Goal: Task Accomplishment & Management: Use online tool/utility

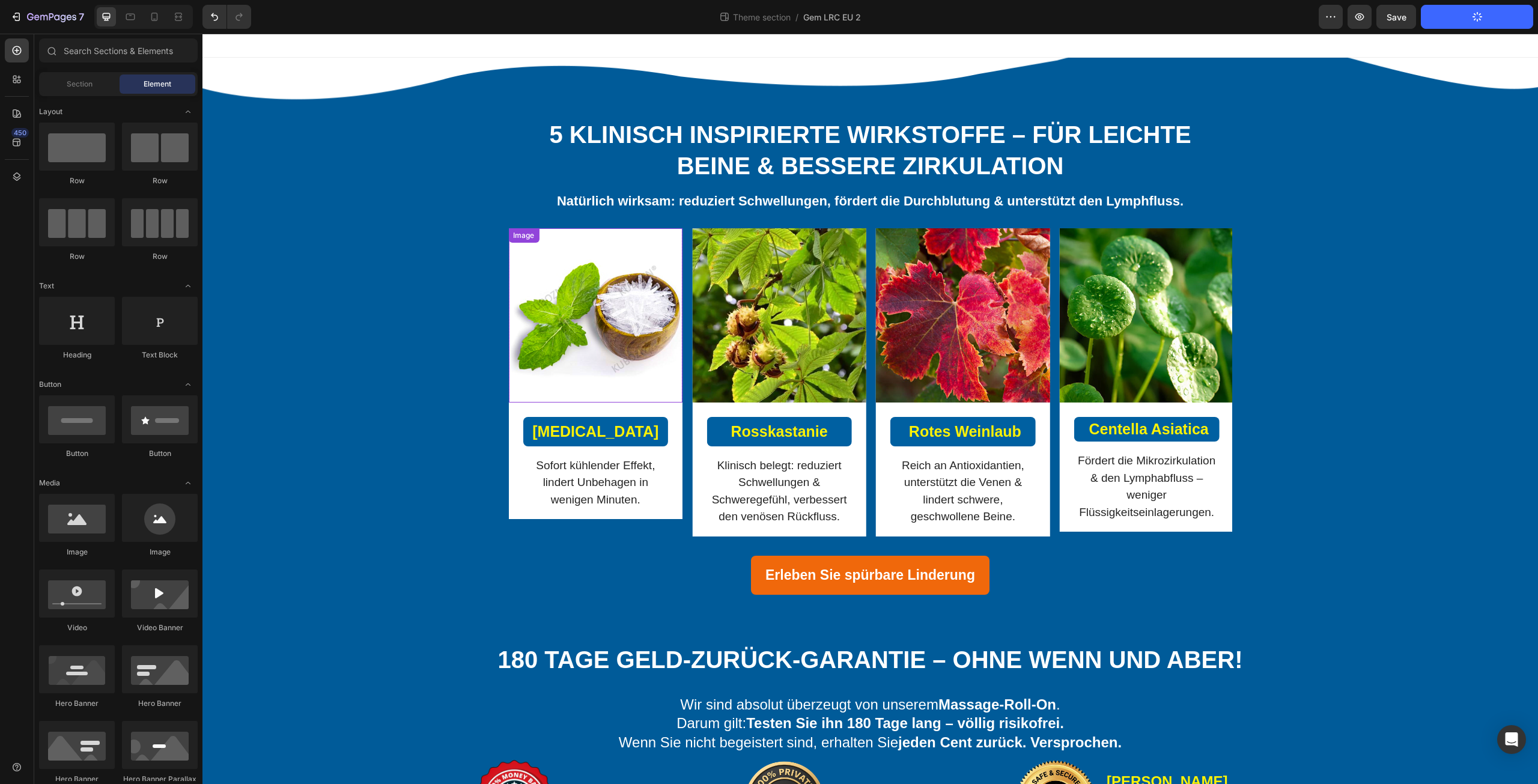
click at [596, 331] on img at bounding box center [595, 315] width 175 height 175
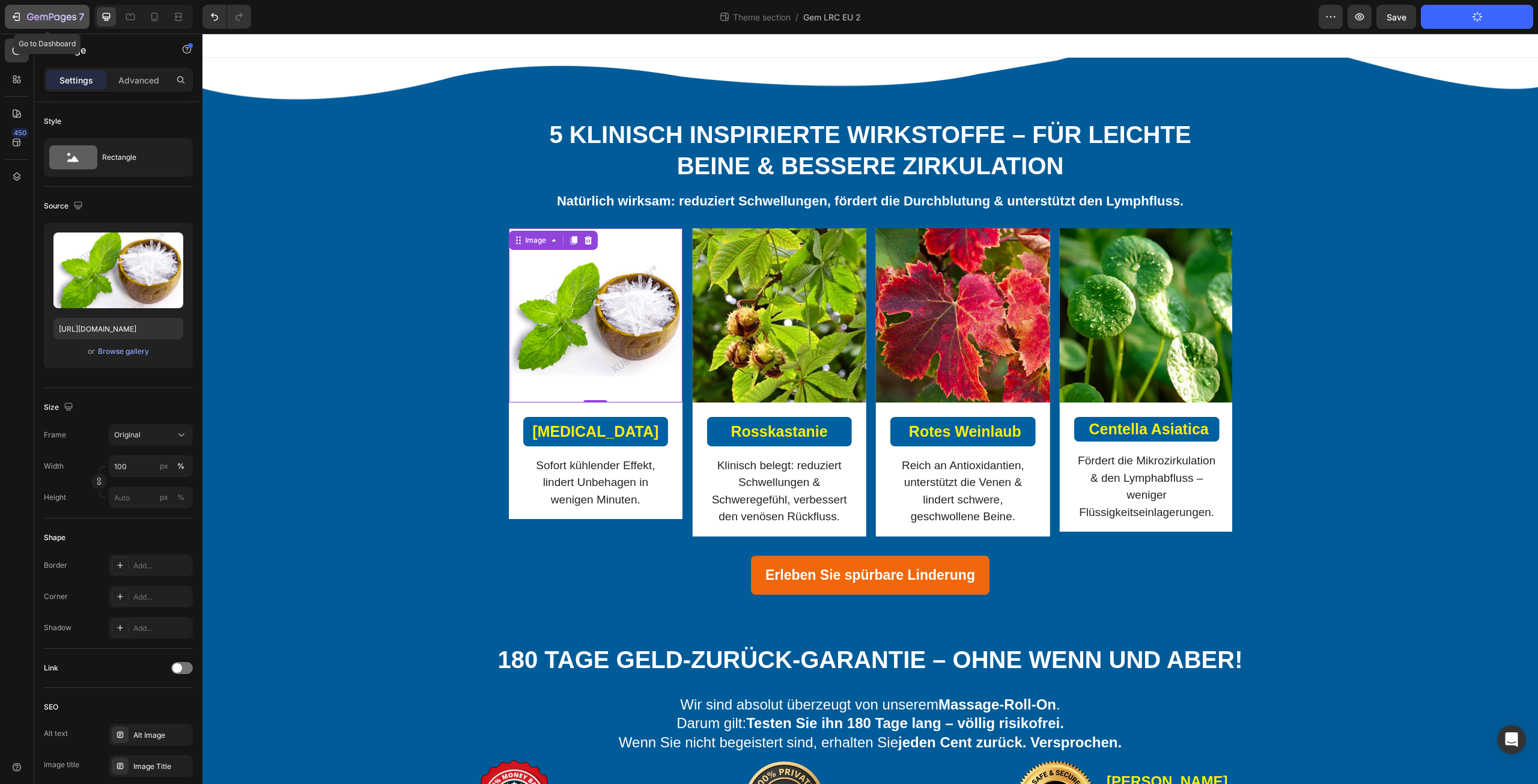
click at [63, 18] on icon "button" at bounding box center [51, 18] width 49 height 10
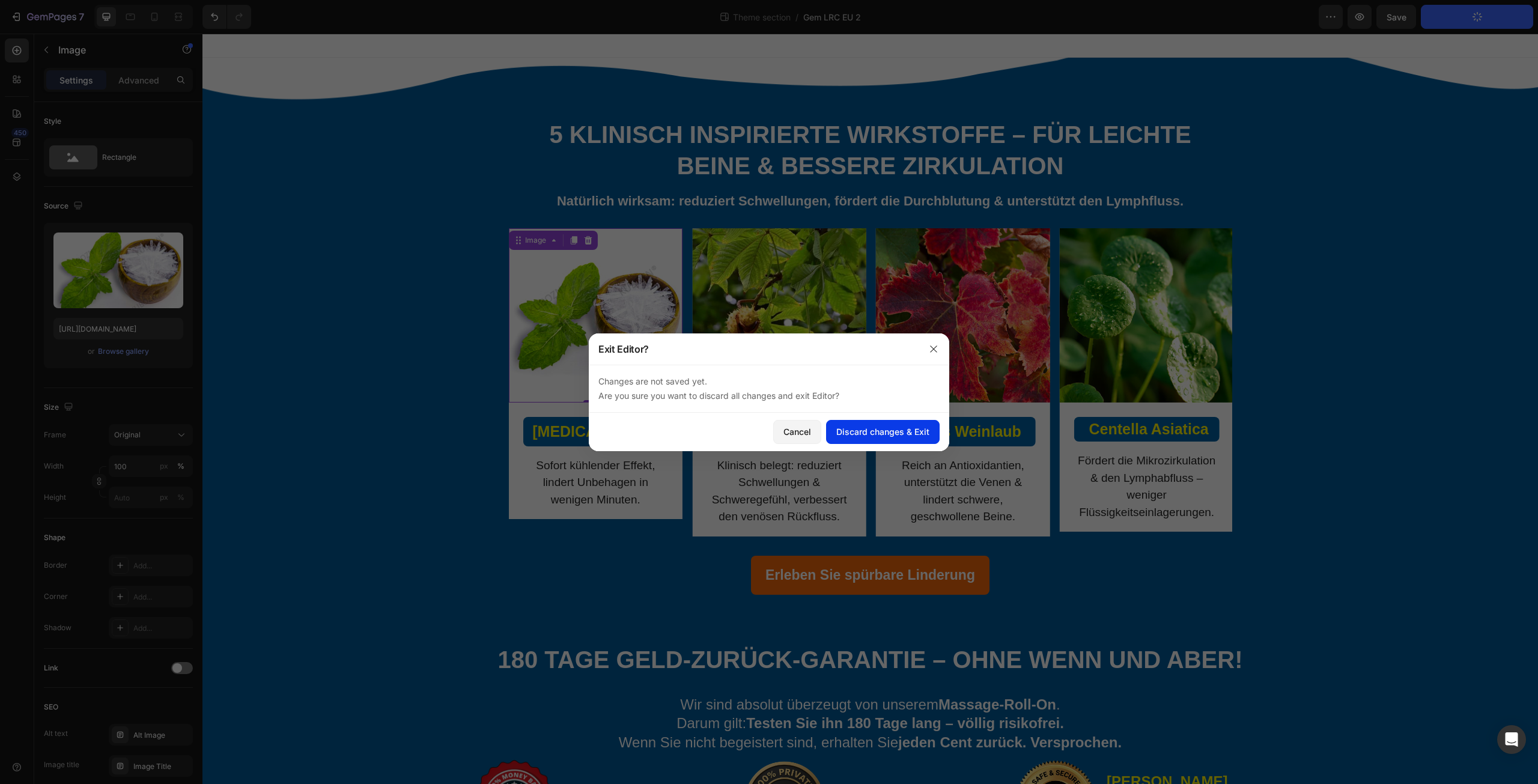
click at [842, 426] on div "Discard changes & Exit" at bounding box center [882, 431] width 93 height 13
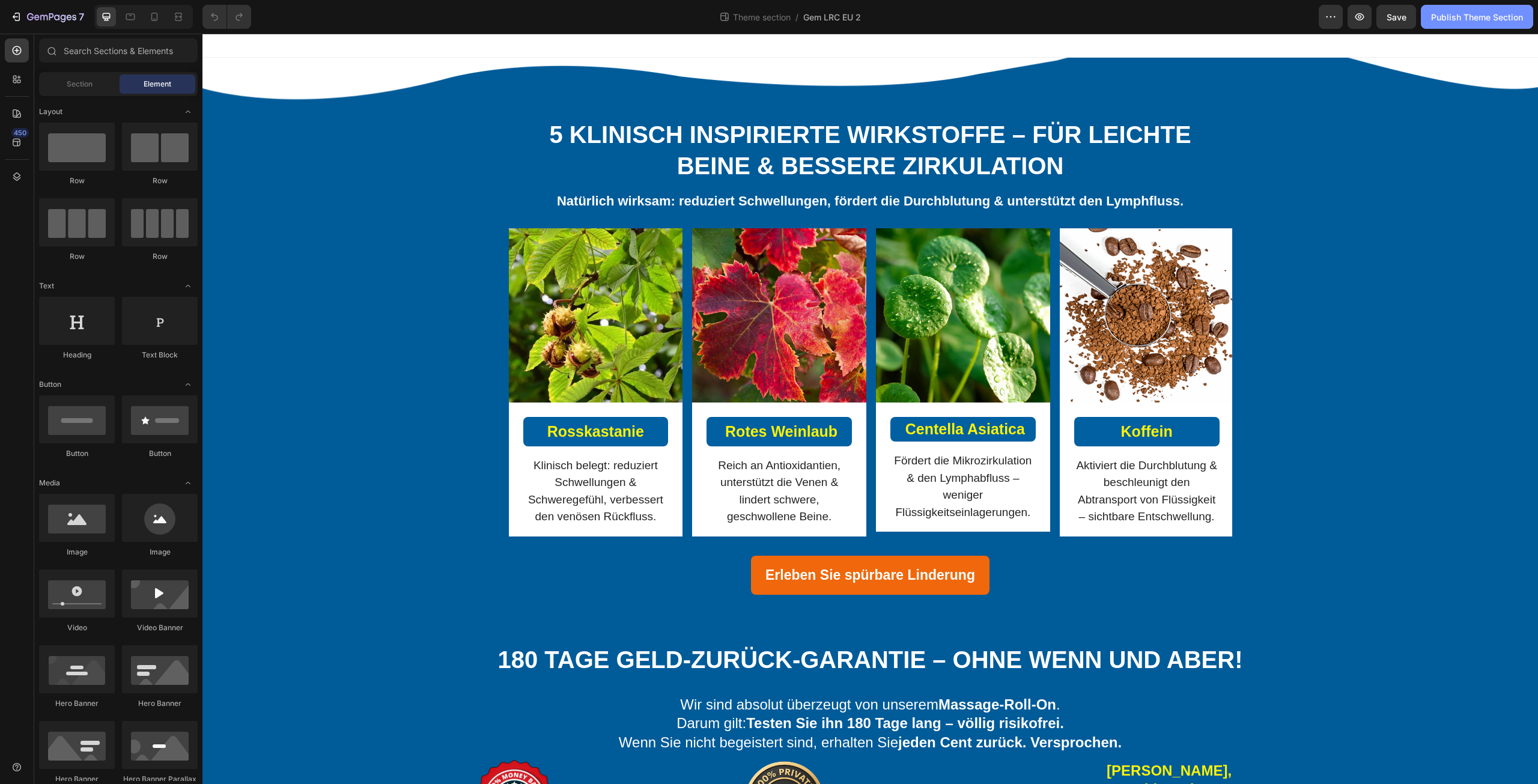
click at [1459, 16] on div "Publish Theme Section" at bounding box center [1477, 17] width 92 height 13
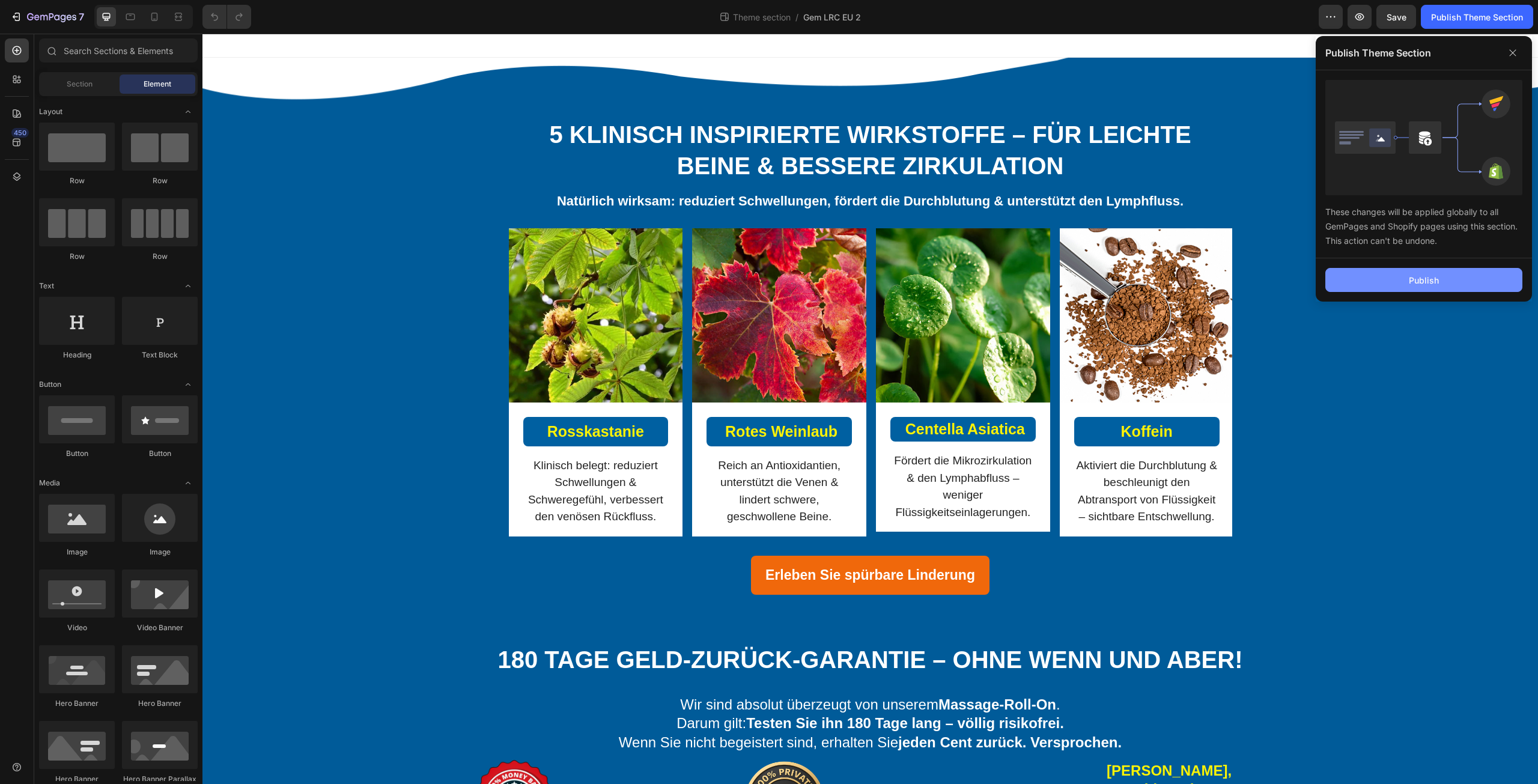
click at [1391, 279] on button "Publish" at bounding box center [1424, 280] width 197 height 24
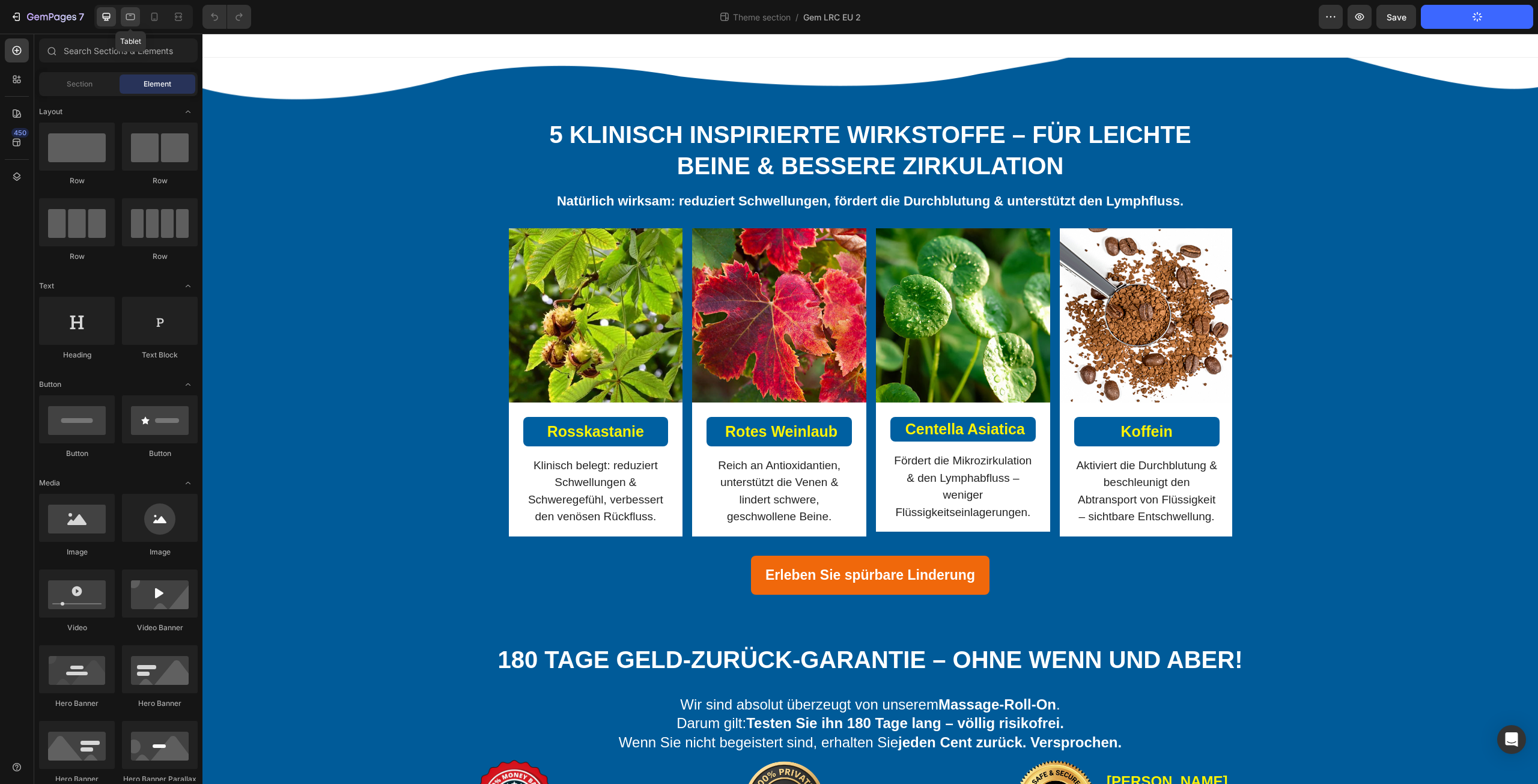
click at [134, 16] on icon at bounding box center [130, 17] width 12 height 12
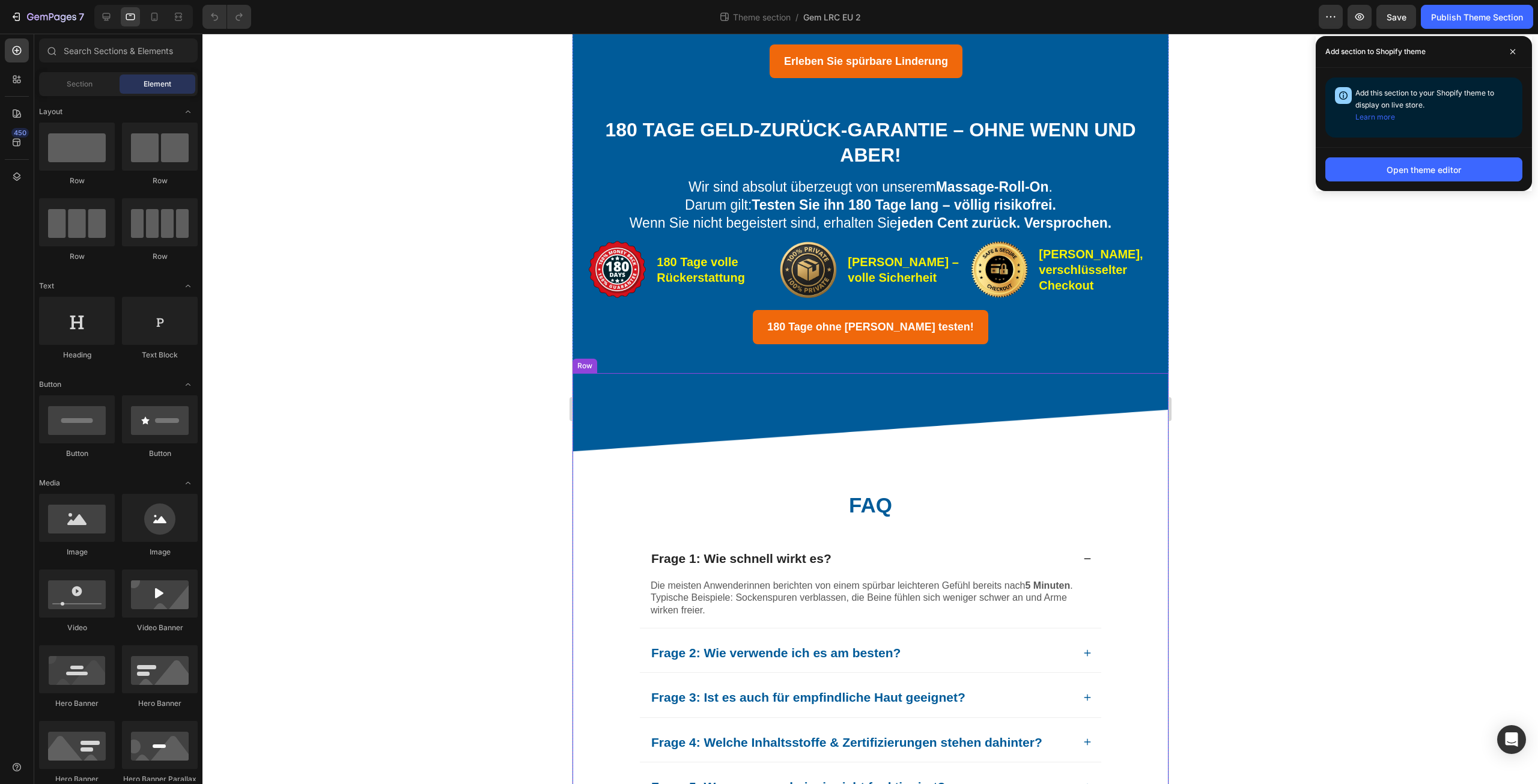
scroll to position [594, 0]
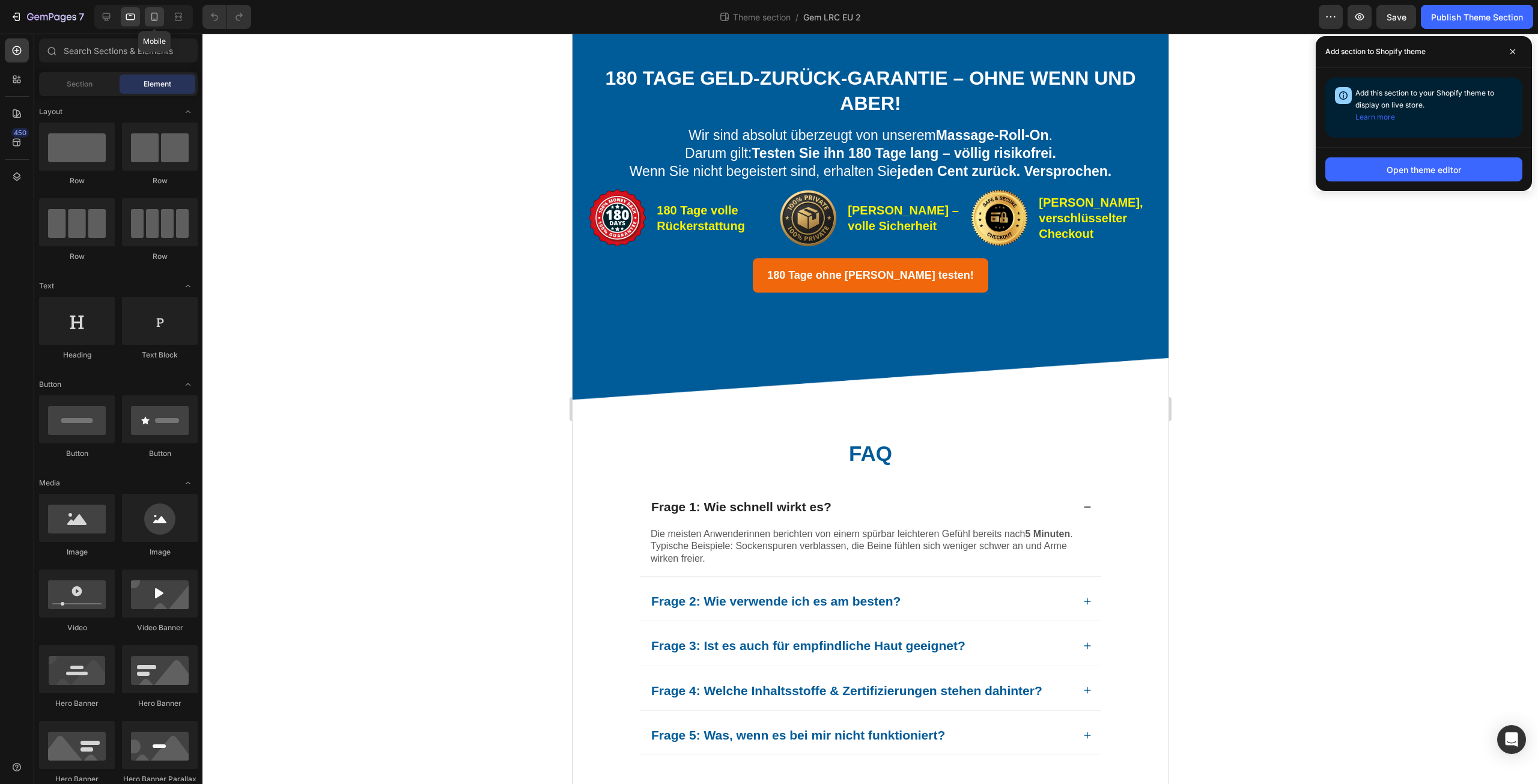
click at [148, 16] on div at bounding box center [154, 17] width 19 height 19
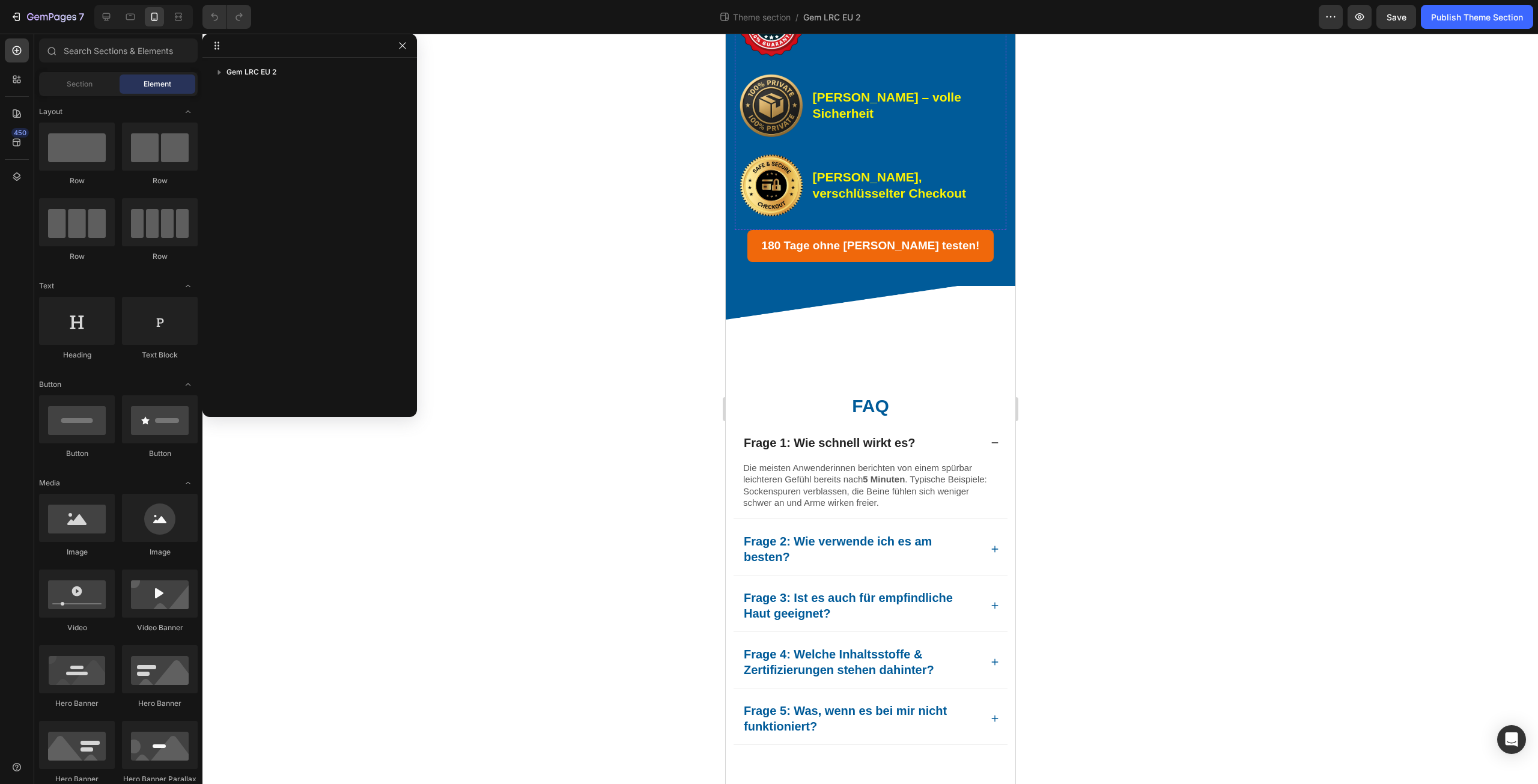
scroll to position [814, 0]
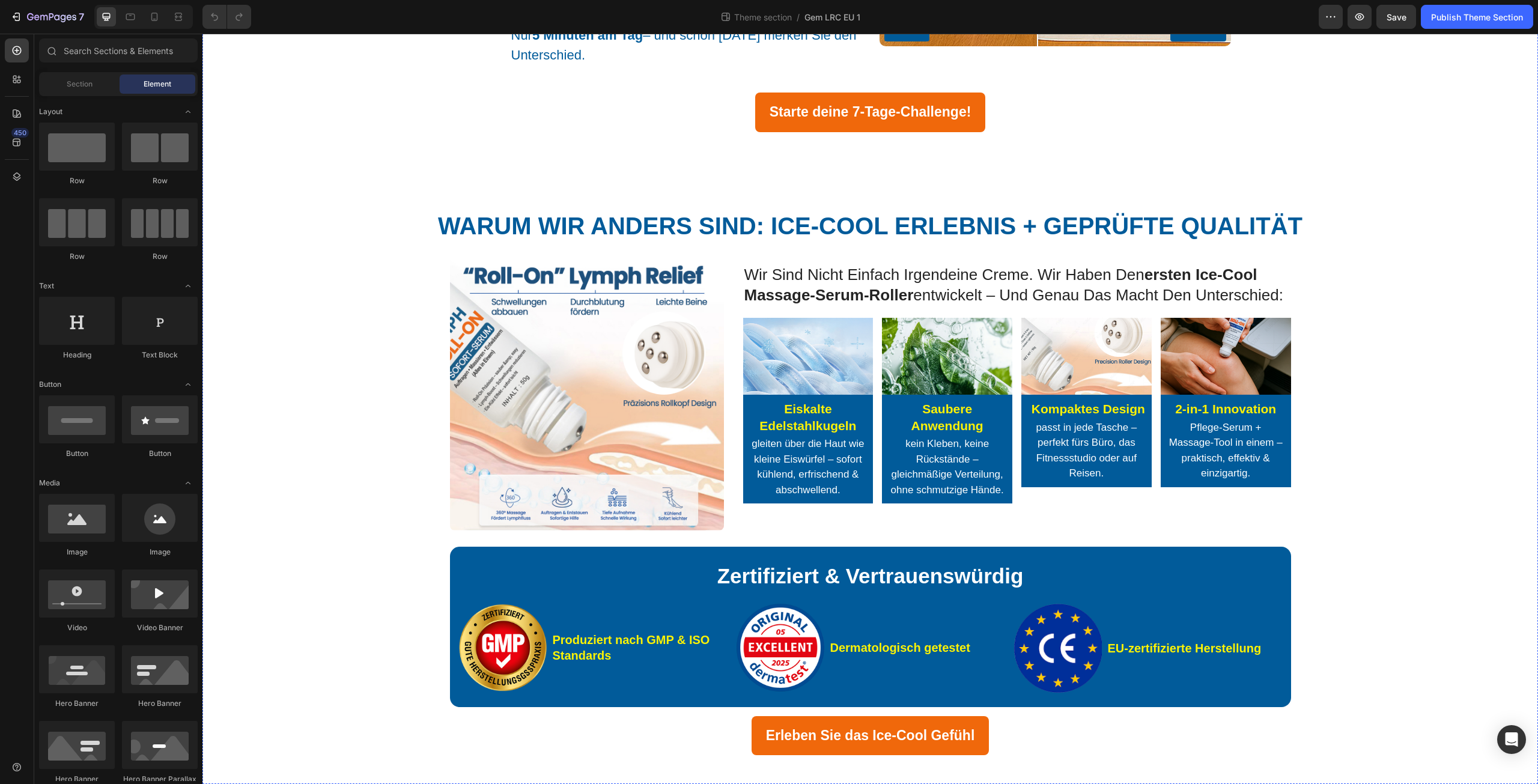
scroll to position [2923, 0]
click at [154, 14] on icon at bounding box center [155, 17] width 12 height 12
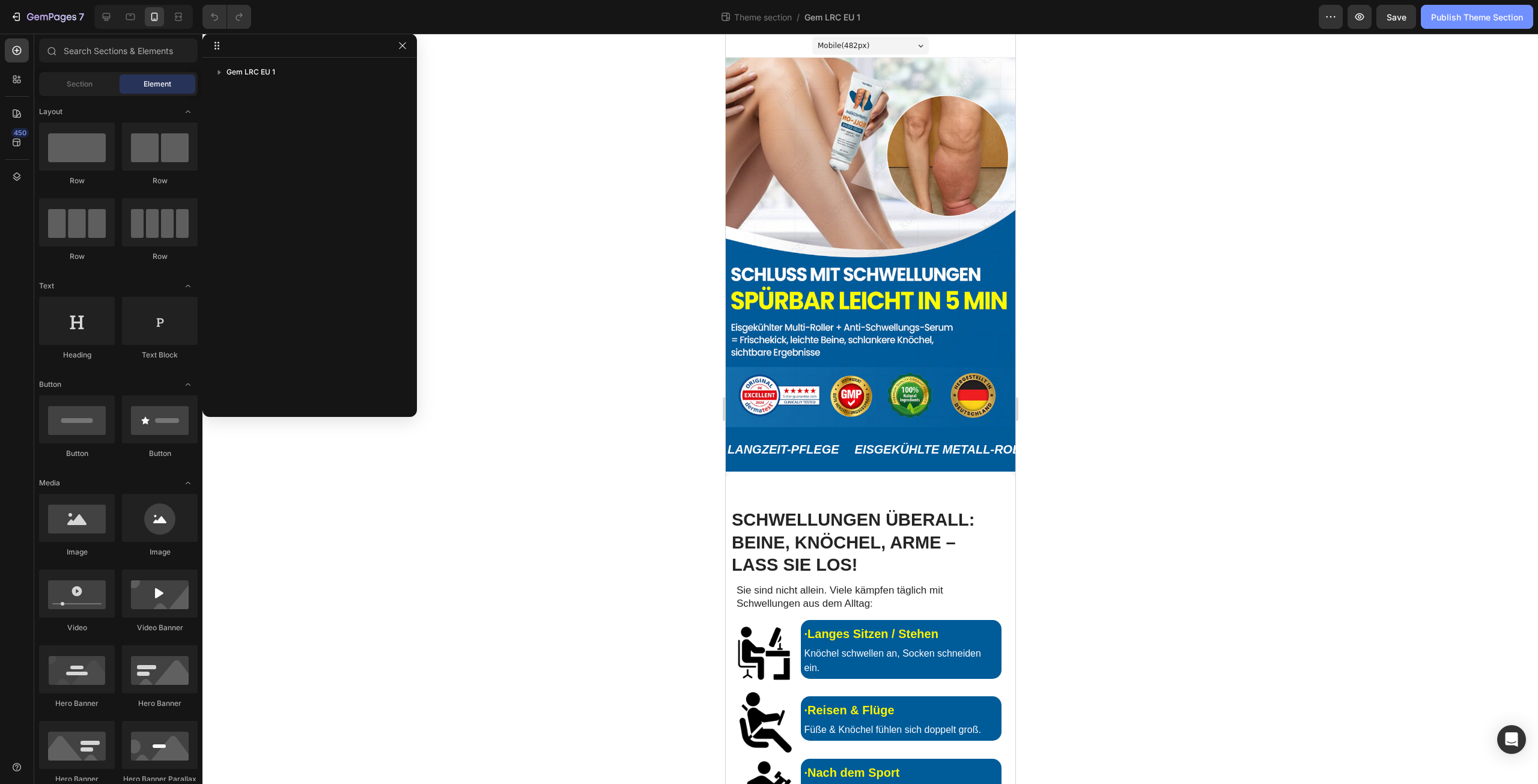
click at [1448, 17] on div "Publish Theme Section" at bounding box center [1477, 17] width 92 height 13
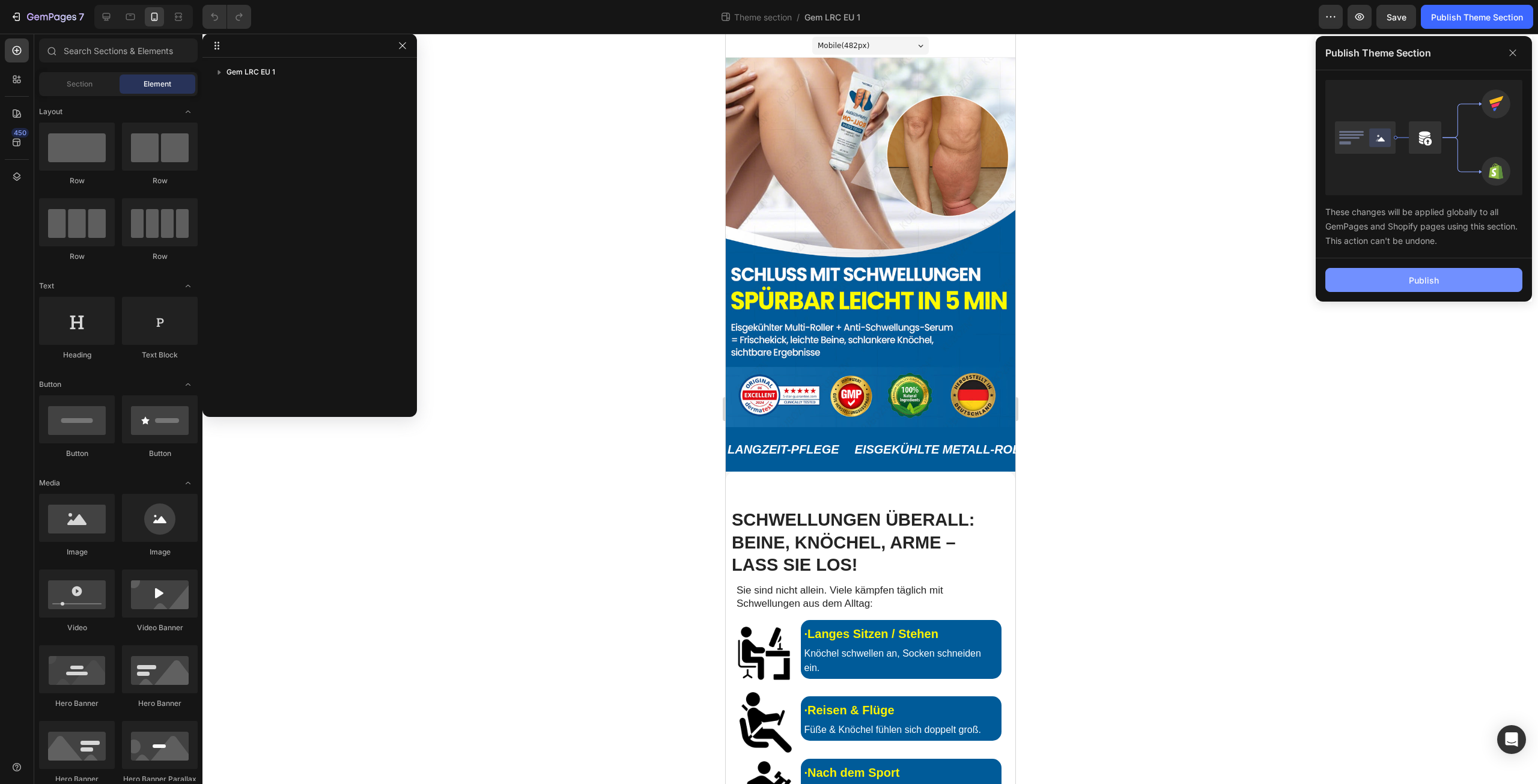
click at [1383, 282] on button "Publish" at bounding box center [1424, 280] width 197 height 24
